Goal: Navigation & Orientation: Find specific page/section

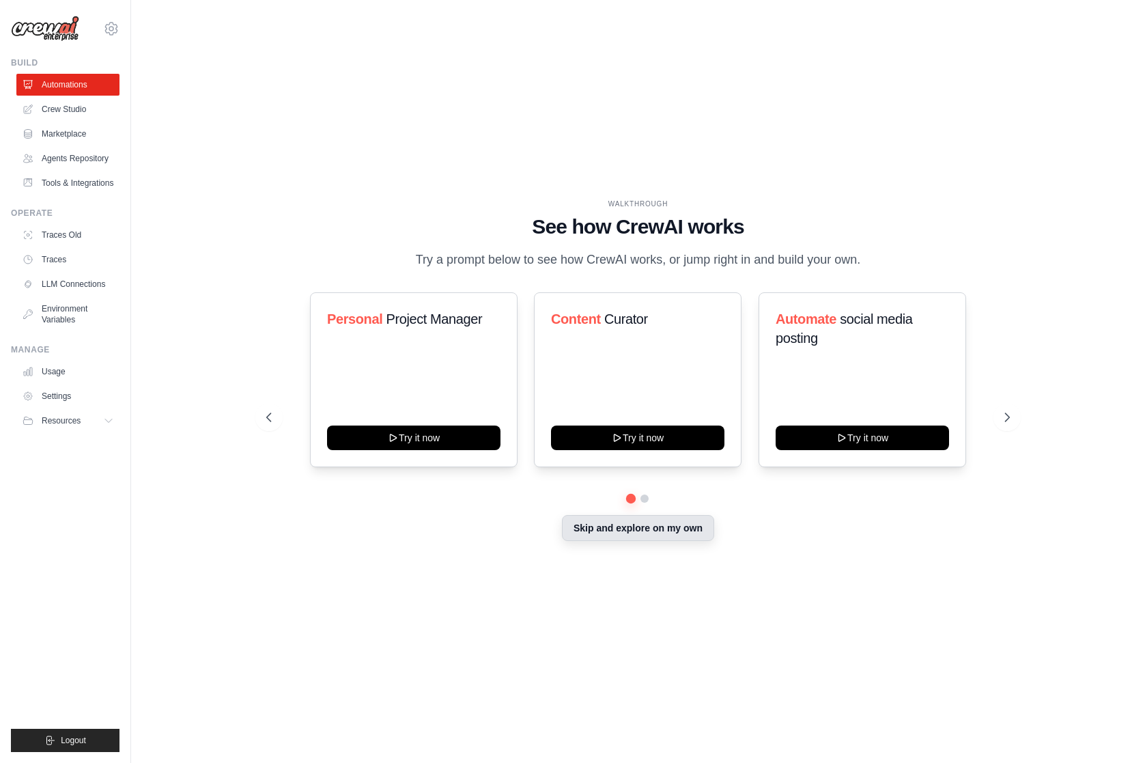
click at [675, 530] on button "Skip and explore on my own" at bounding box center [638, 528] width 152 height 26
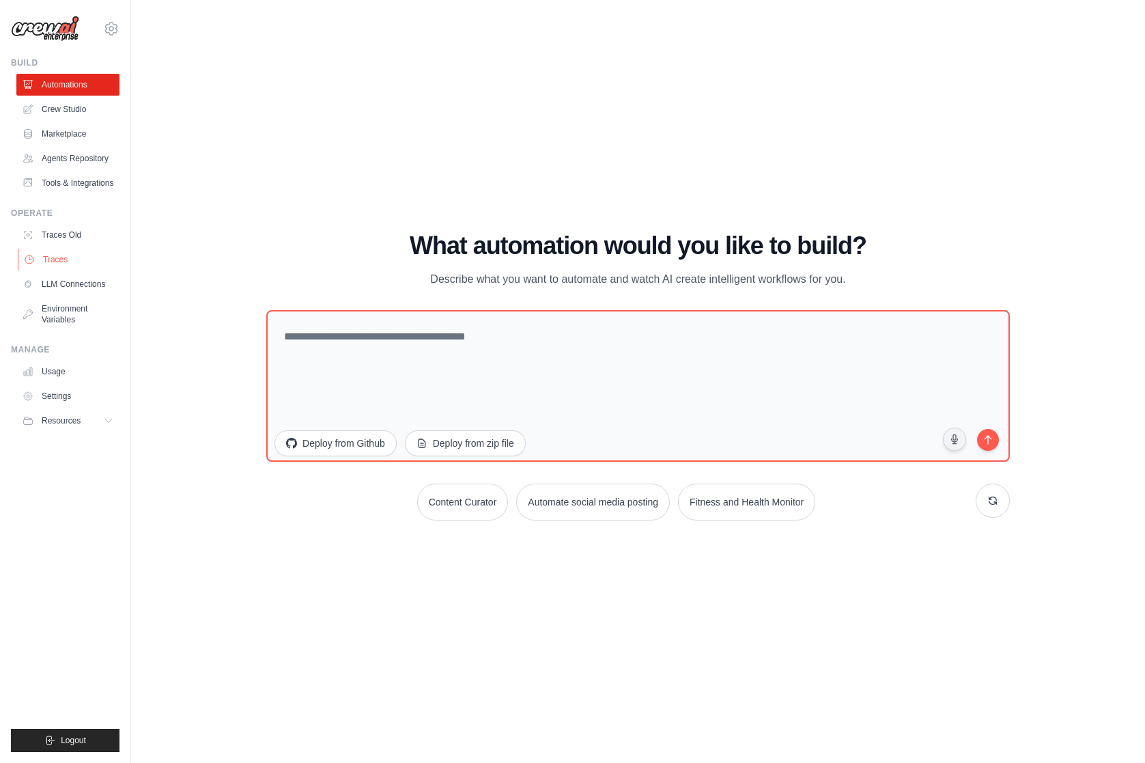
click at [51, 259] on link "Traces" at bounding box center [69, 260] width 103 height 22
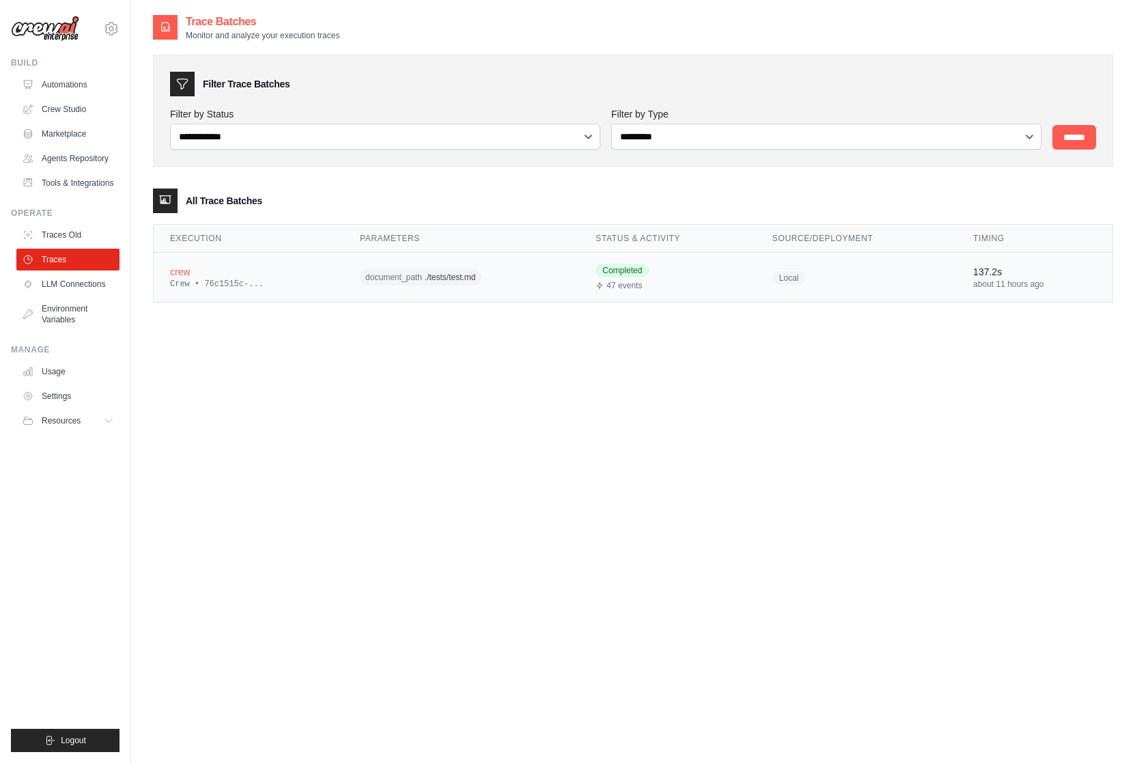
click at [227, 282] on div "Crew • 76c1515c-..." at bounding box center [248, 284] width 157 height 11
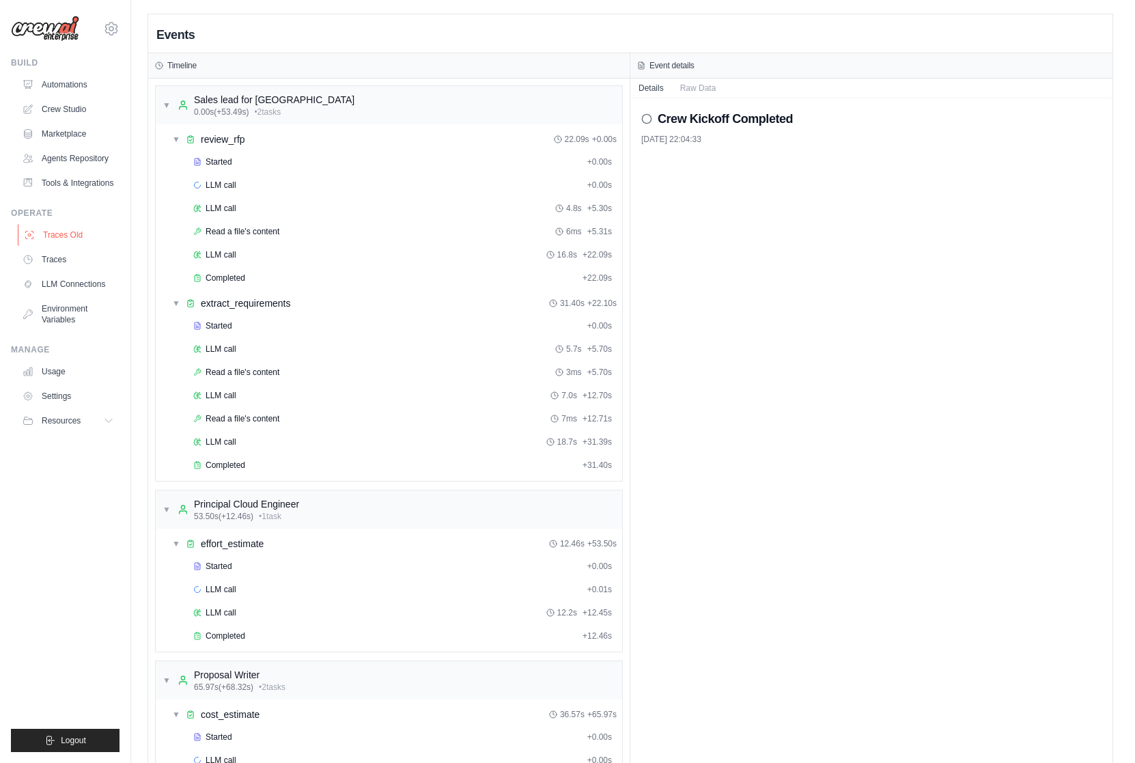
click at [54, 234] on link "Traces Old" at bounding box center [69, 235] width 103 height 22
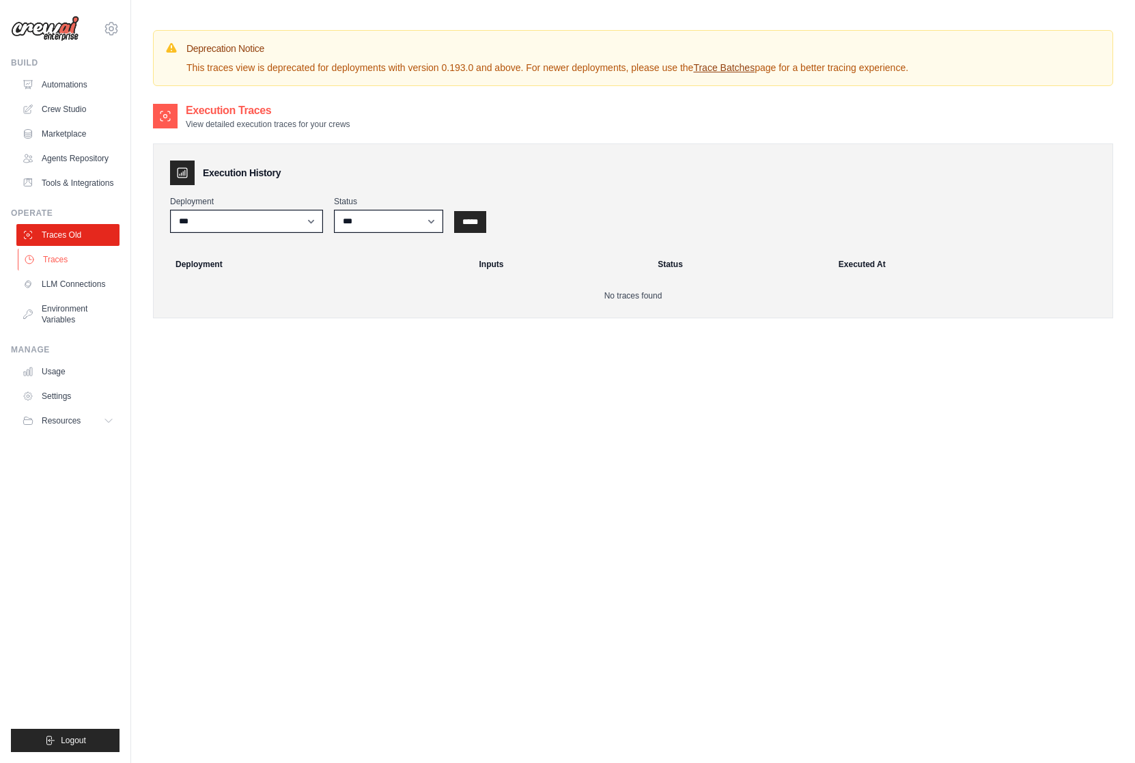
click at [53, 263] on link "Traces" at bounding box center [69, 260] width 103 height 22
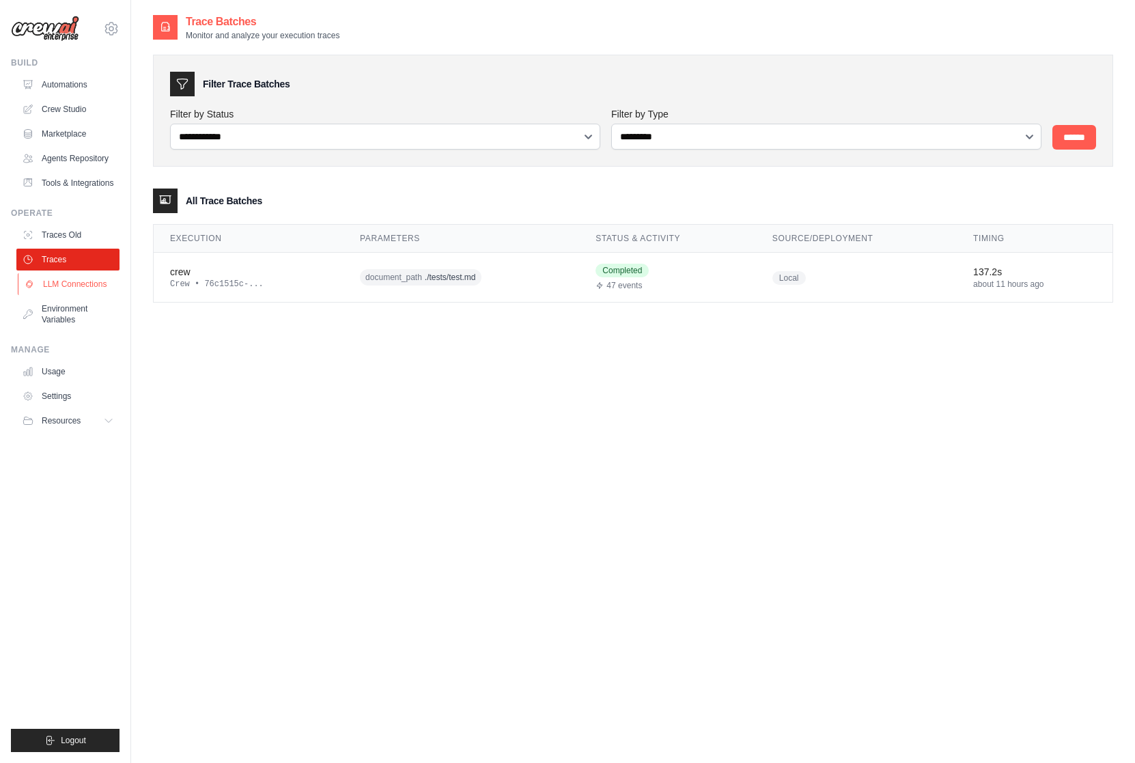
click at [61, 290] on link "LLM Connections" at bounding box center [69, 284] width 103 height 22
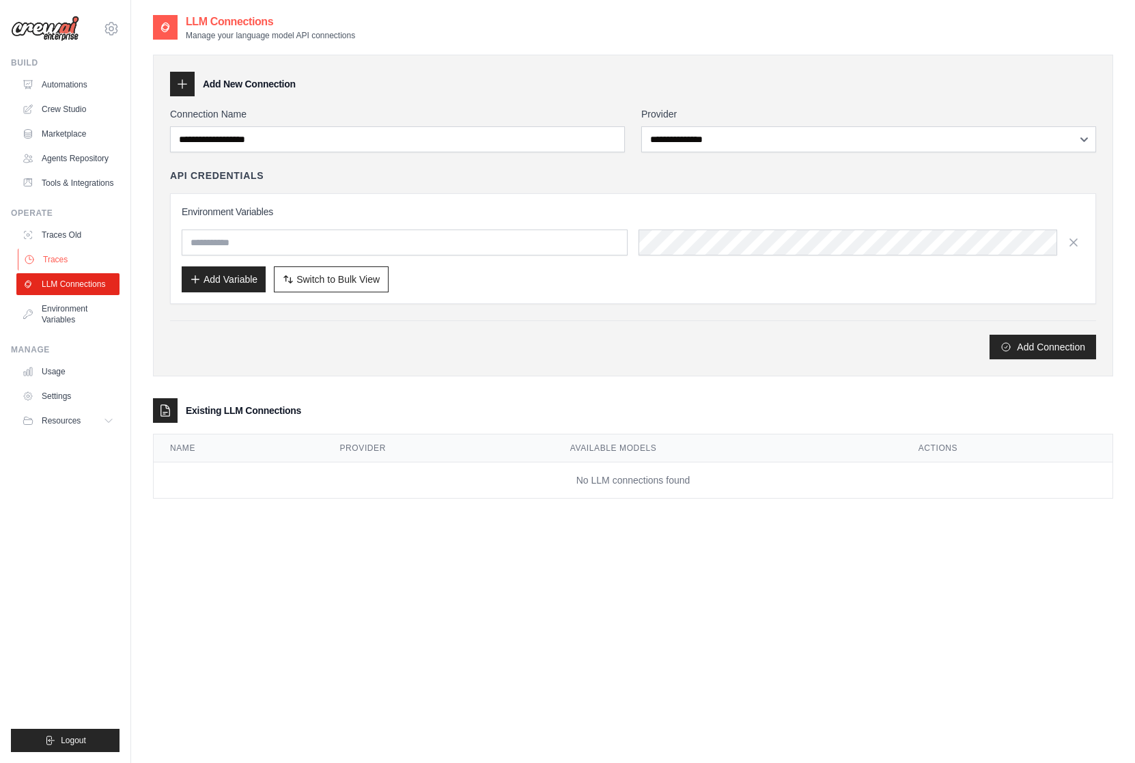
click at [42, 261] on link "Traces" at bounding box center [69, 260] width 103 height 22
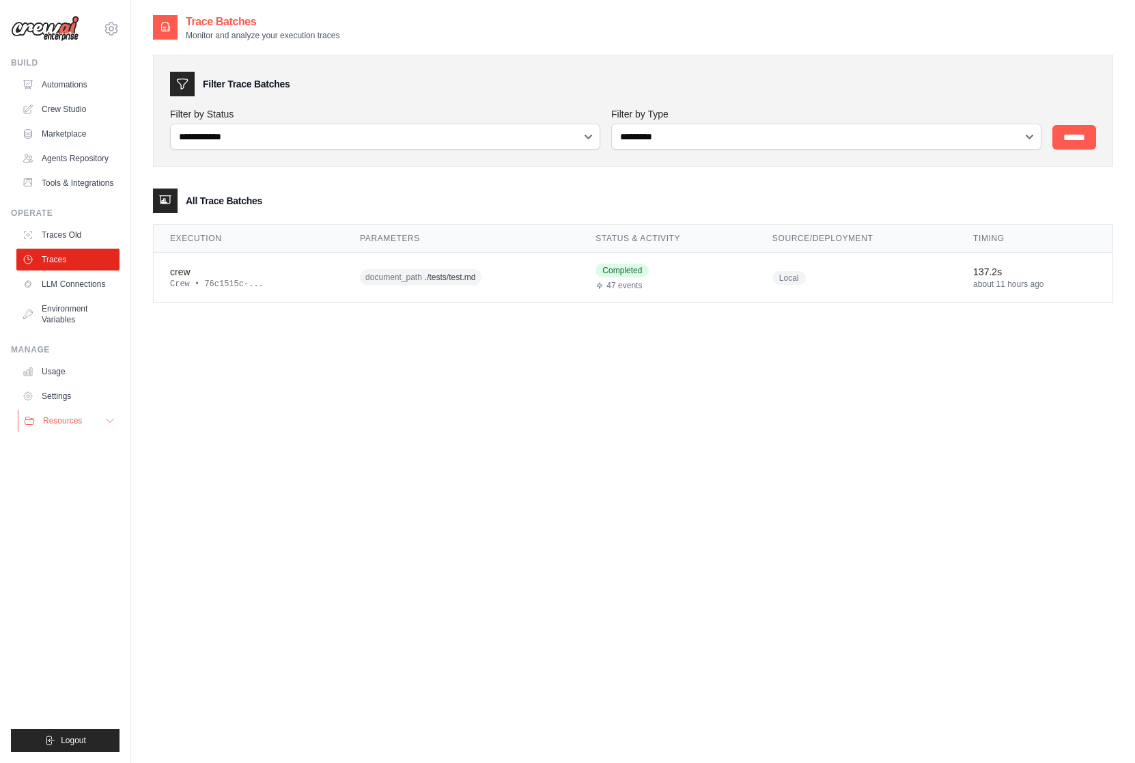
click at [59, 420] on span "Resources" at bounding box center [62, 420] width 39 height 11
click at [113, 25] on icon at bounding box center [111, 28] width 16 height 16
click at [145, 85] on span "Settings" at bounding box center [169, 85] width 108 height 14
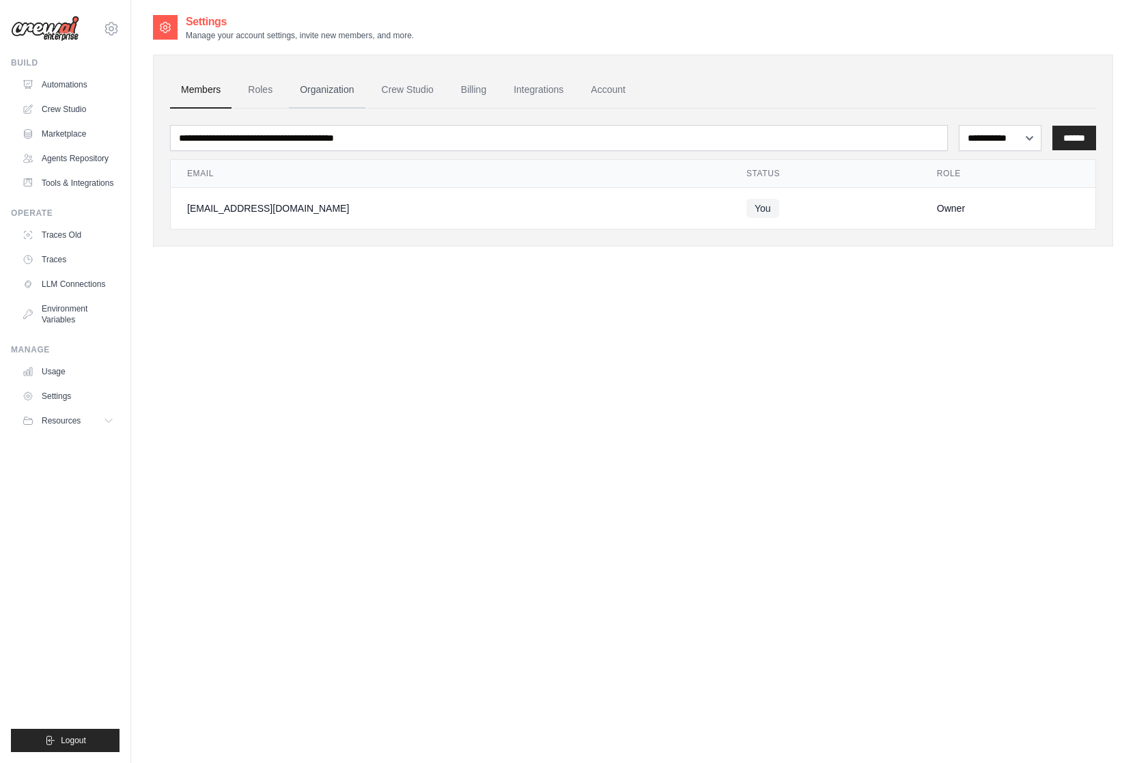
click at [333, 89] on link "Organization" at bounding box center [327, 90] width 76 height 37
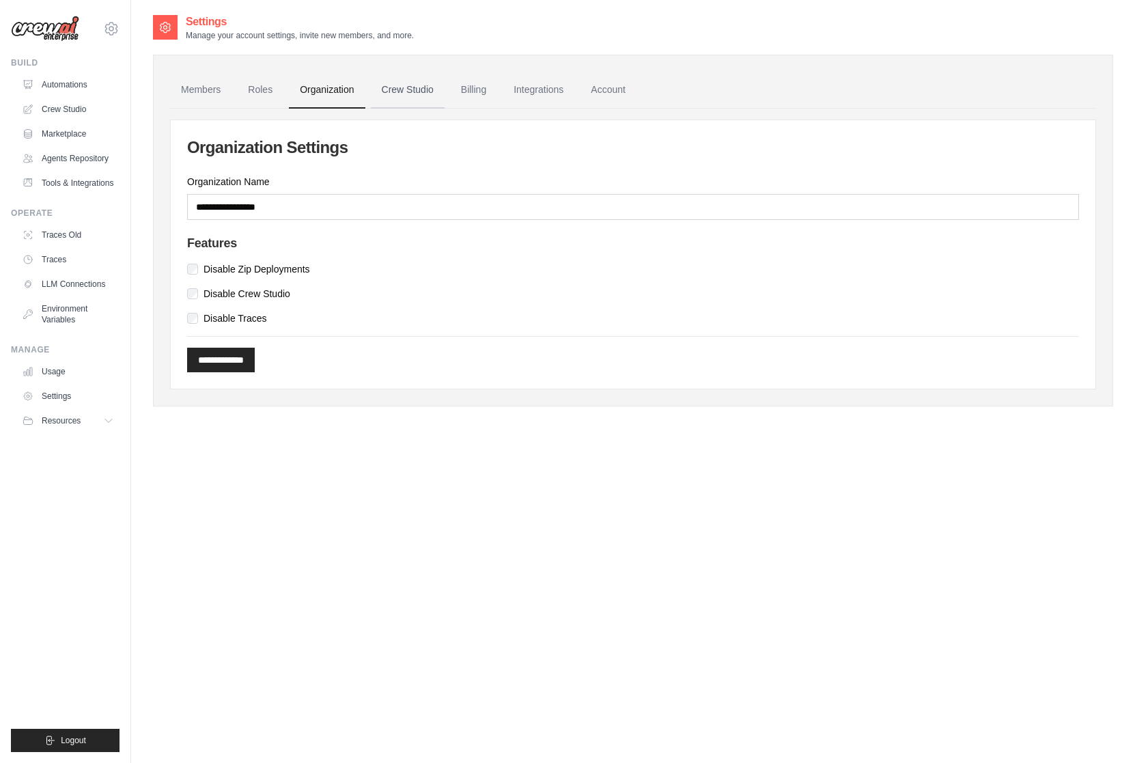
click at [392, 92] on link "Crew Studio" at bounding box center [408, 90] width 74 height 37
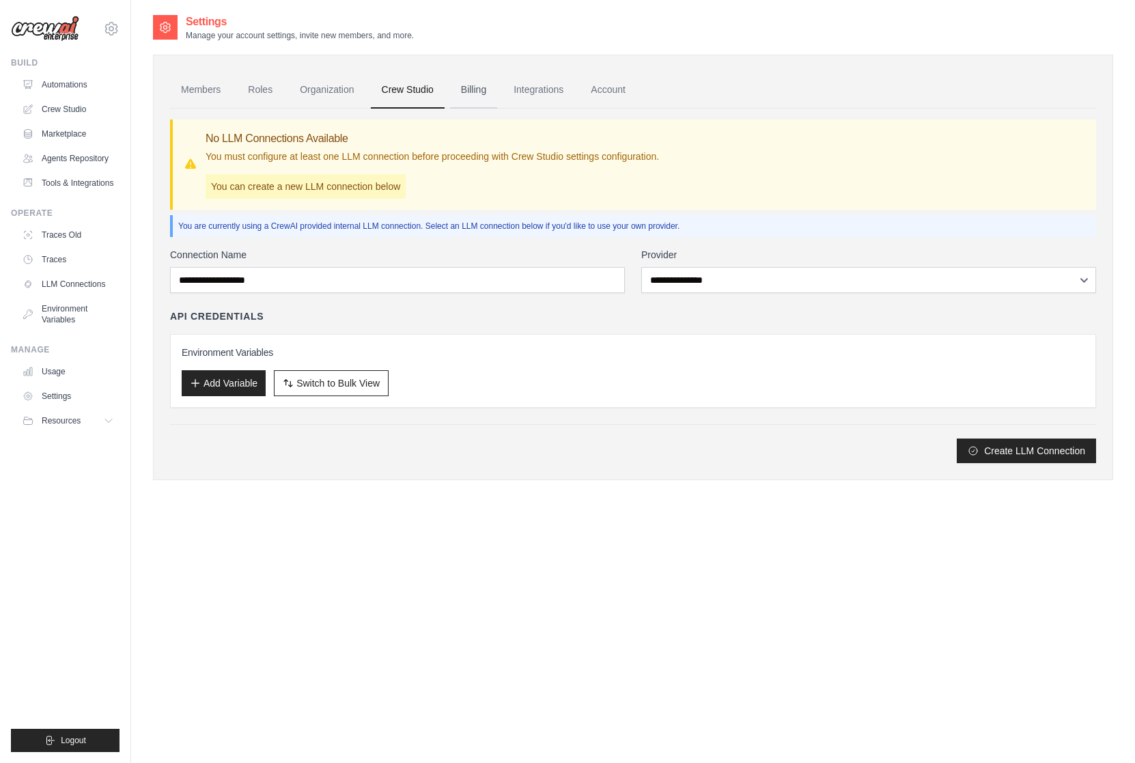
click at [466, 87] on link "Billing" at bounding box center [473, 90] width 47 height 37
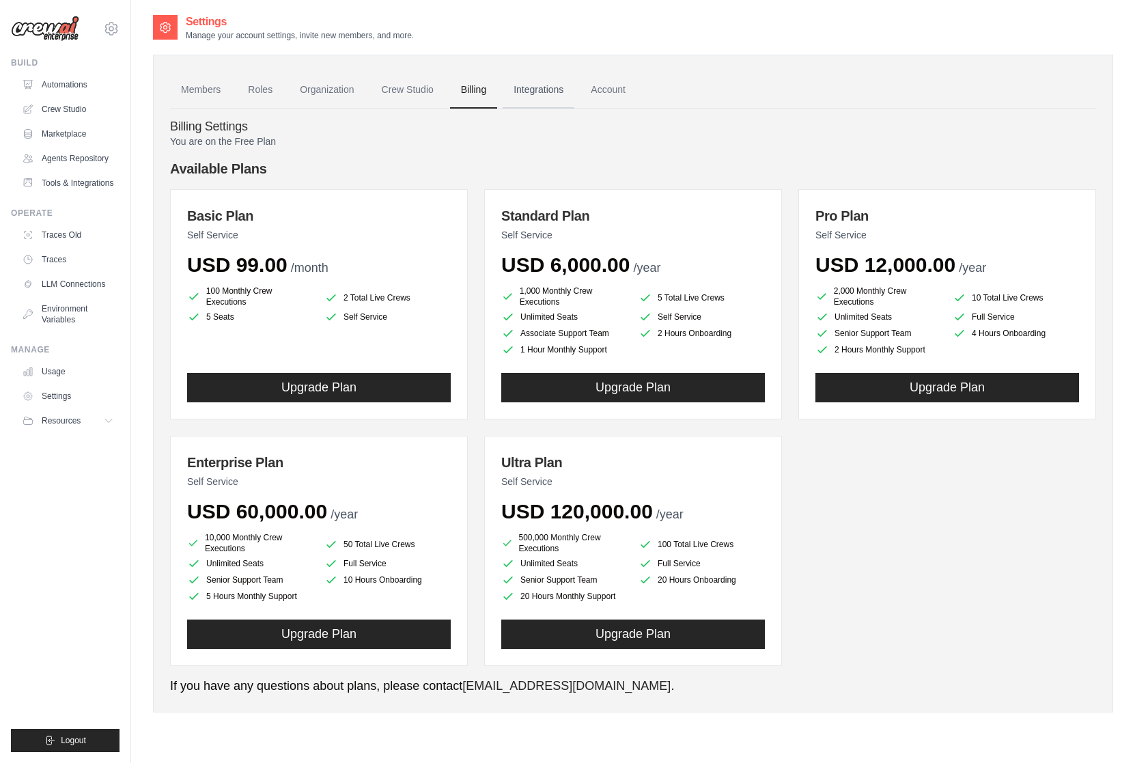
click at [558, 88] on link "Integrations" at bounding box center [539, 90] width 72 height 37
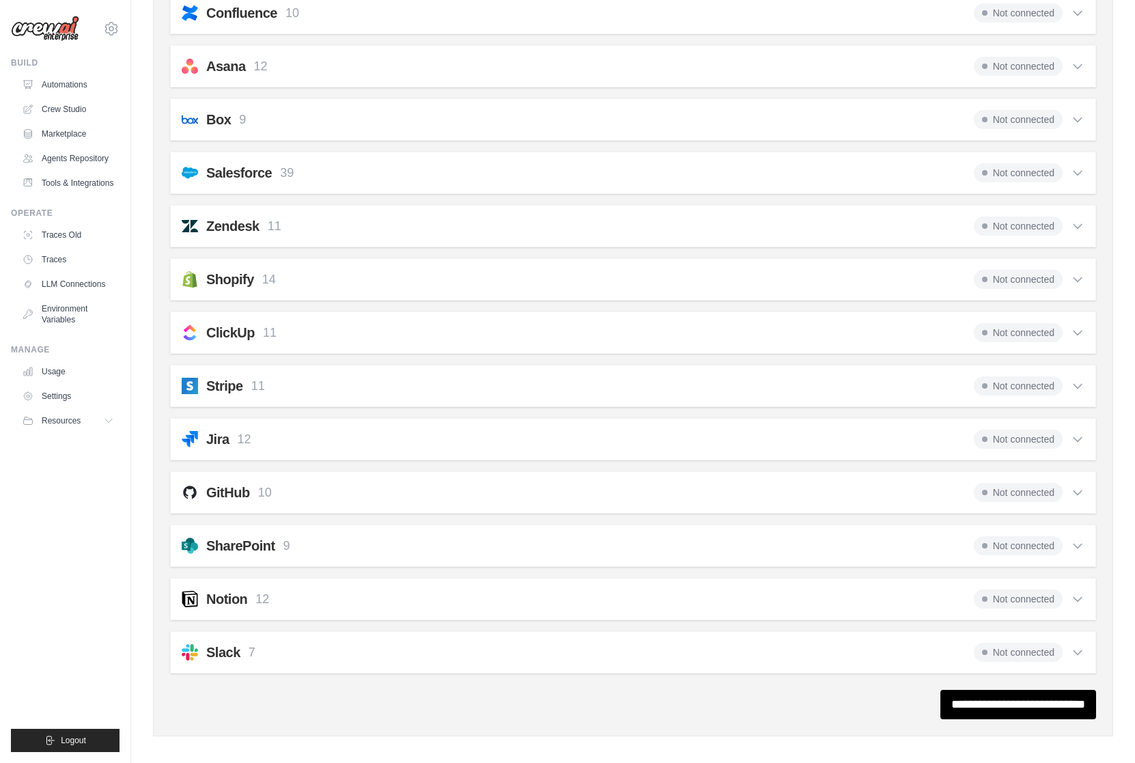
scroll to position [794, 0]
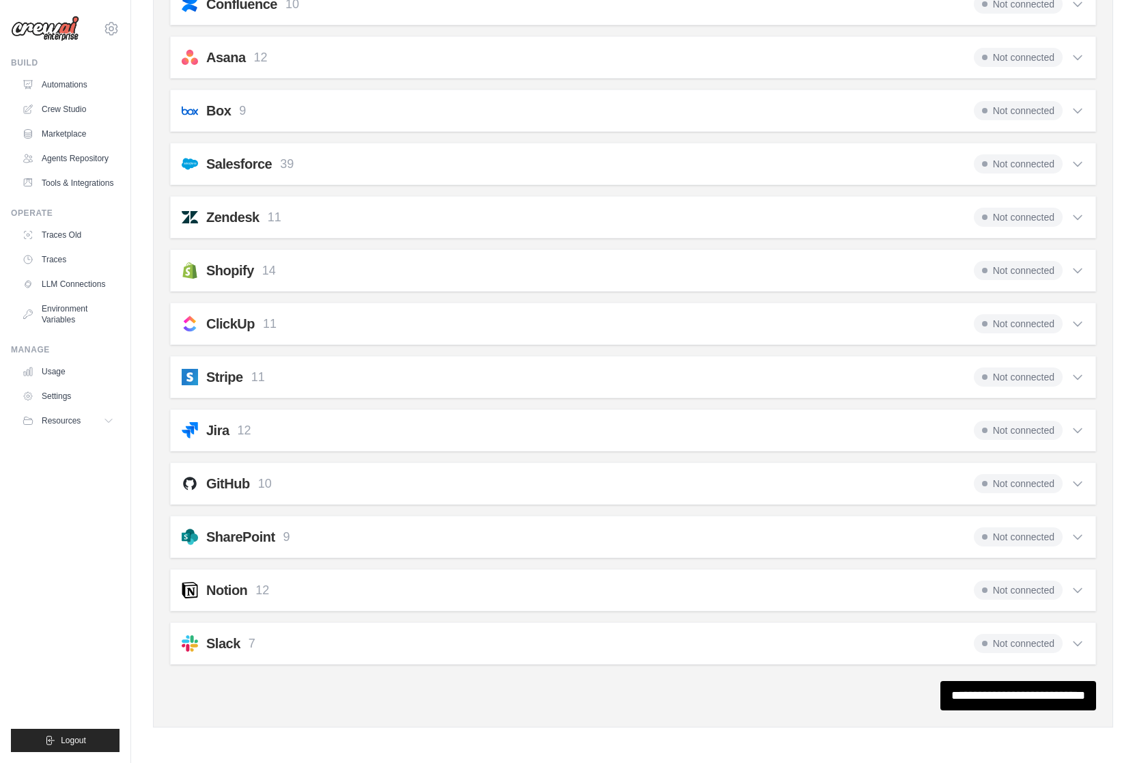
click at [1079, 646] on icon at bounding box center [1078, 644] width 14 height 14
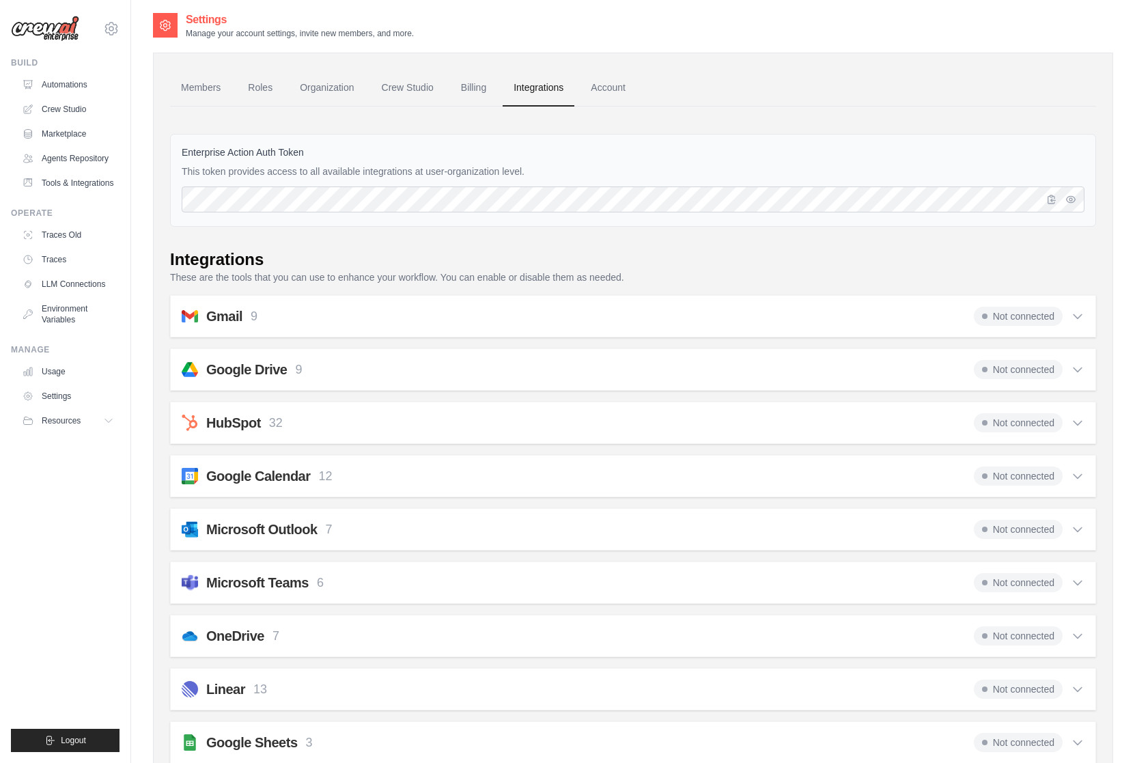
scroll to position [0, 0]
click at [208, 92] on link "Members" at bounding box center [200, 90] width 61 height 37
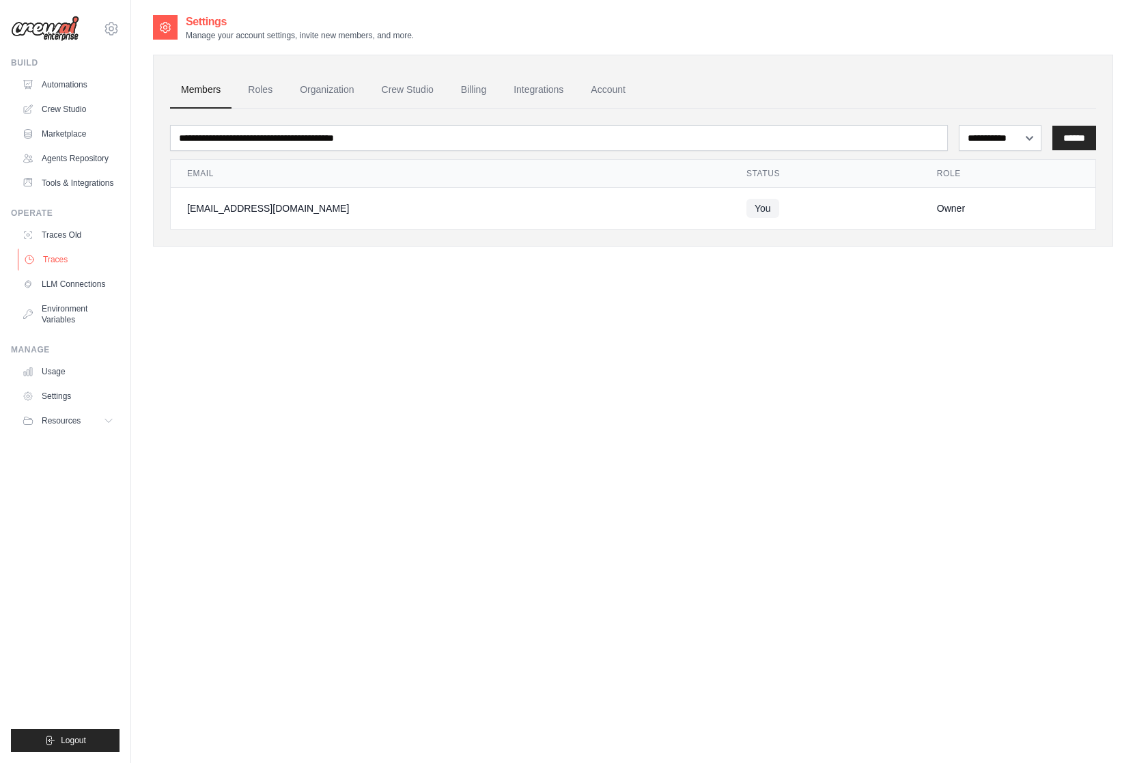
click at [58, 261] on link "Traces" at bounding box center [69, 260] width 103 height 22
